Goal: Check status: Check status

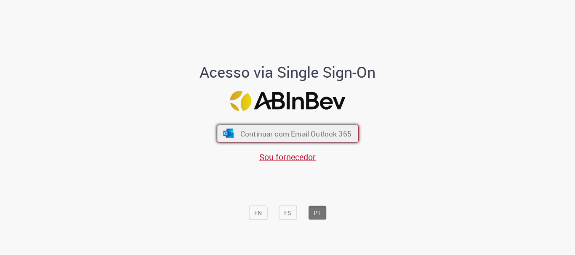
click at [282, 128] on button "Continuar com Email Outlook 365" at bounding box center [288, 134] width 142 height 18
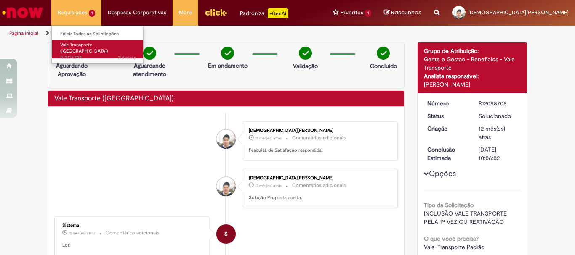
click at [85, 43] on span "Vale Transporte ([GEOGRAPHIC_DATA])" at bounding box center [84, 48] width 48 height 13
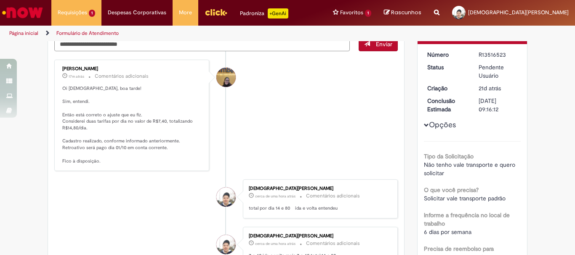
scroll to position [284, 0]
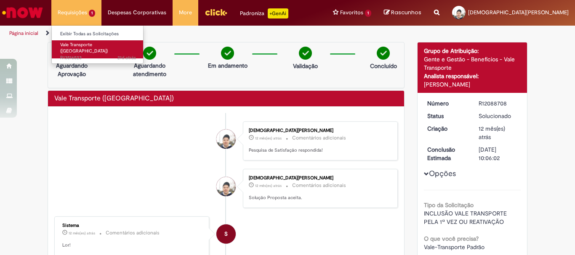
click at [77, 45] on span "Vale Transporte ([GEOGRAPHIC_DATA])" at bounding box center [84, 48] width 48 height 13
click at [82, 44] on span "Vale Transporte ([GEOGRAPHIC_DATA])" at bounding box center [84, 48] width 48 height 13
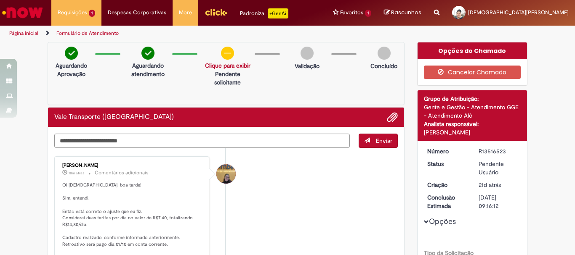
click at [212, 64] on link "Clique para exibir" at bounding box center [227, 66] width 45 height 8
click at [210, 82] on p "Solicitação aprovada" at bounding box center [225, 82] width 53 height 8
click at [189, 146] on textarea "Digite sua mensagem aqui..." at bounding box center [201, 141] width 295 height 14
type textarea "********"
click at [381, 141] on span "Enviar" at bounding box center [384, 141] width 16 height 8
